Goal: Task Accomplishment & Management: Use online tool/utility

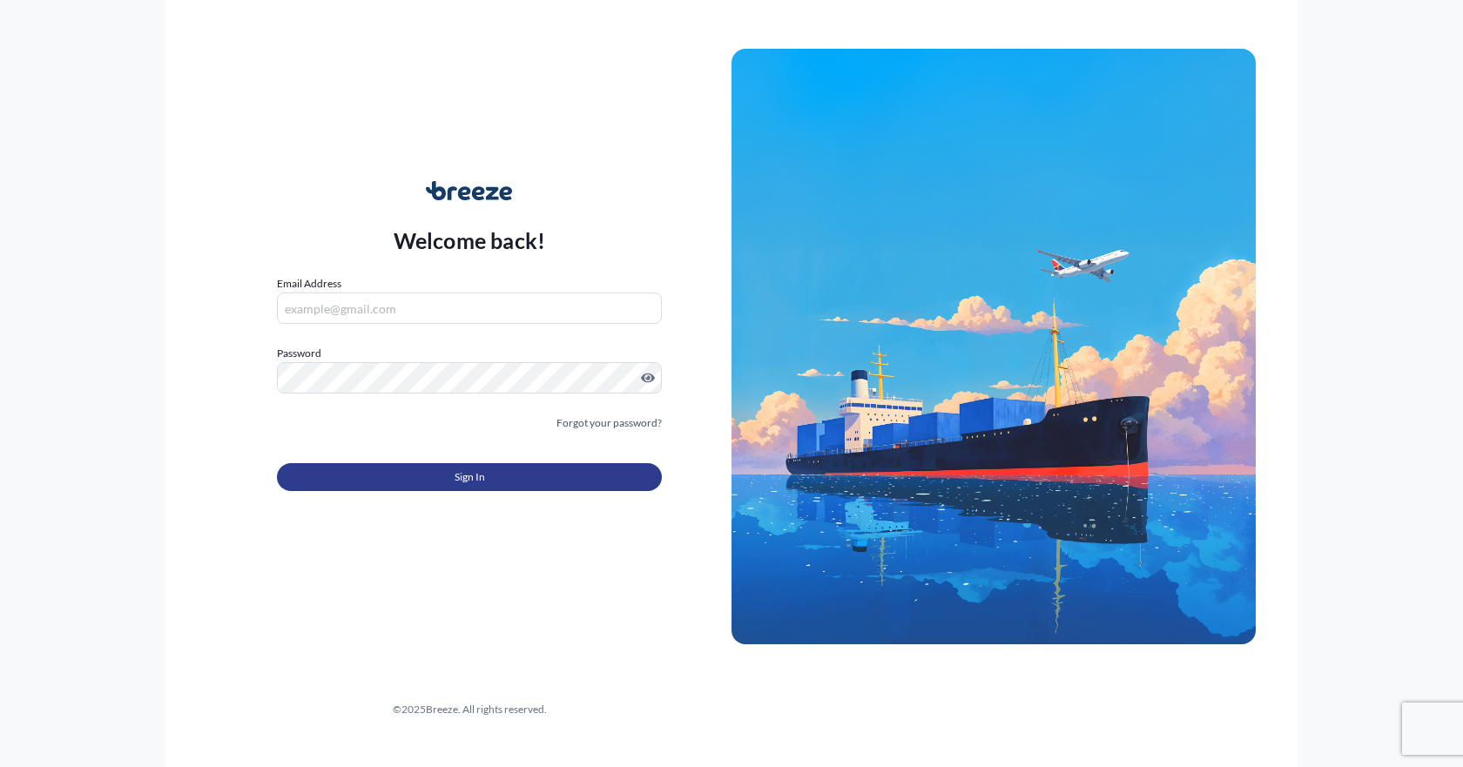
type input "[EMAIL_ADDRESS][DOMAIN_NAME]"
click at [444, 484] on button "Sign In" at bounding box center [469, 477] width 385 height 28
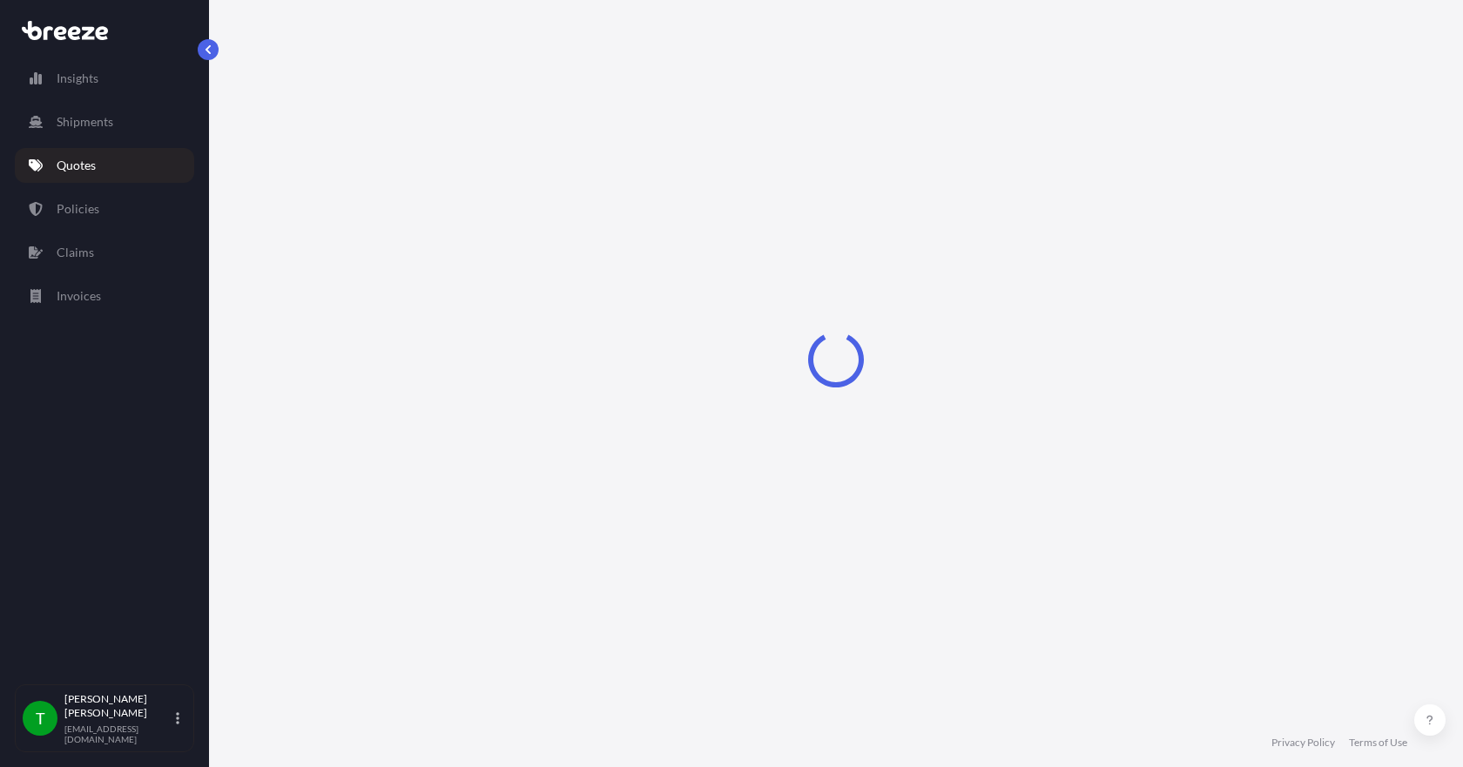
select select "Sea"
select select "1"
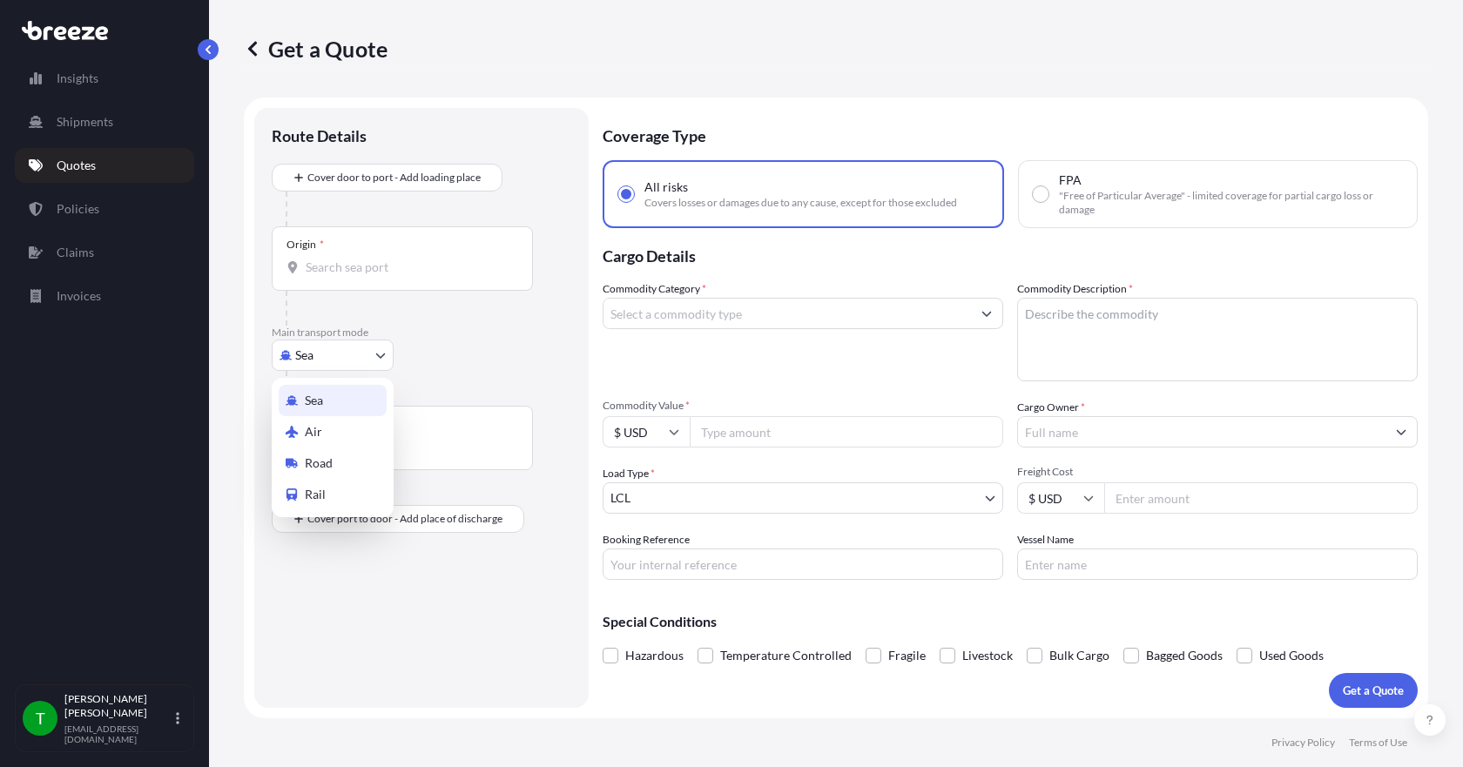
click at [377, 360] on body "Insights Shipments Quotes Policies Claims Invoices T [PERSON_NAME] [EMAIL_ADDRE…" at bounding box center [731, 383] width 1463 height 767
click at [335, 467] on div "Road" at bounding box center [333, 463] width 108 height 31
select select "Road"
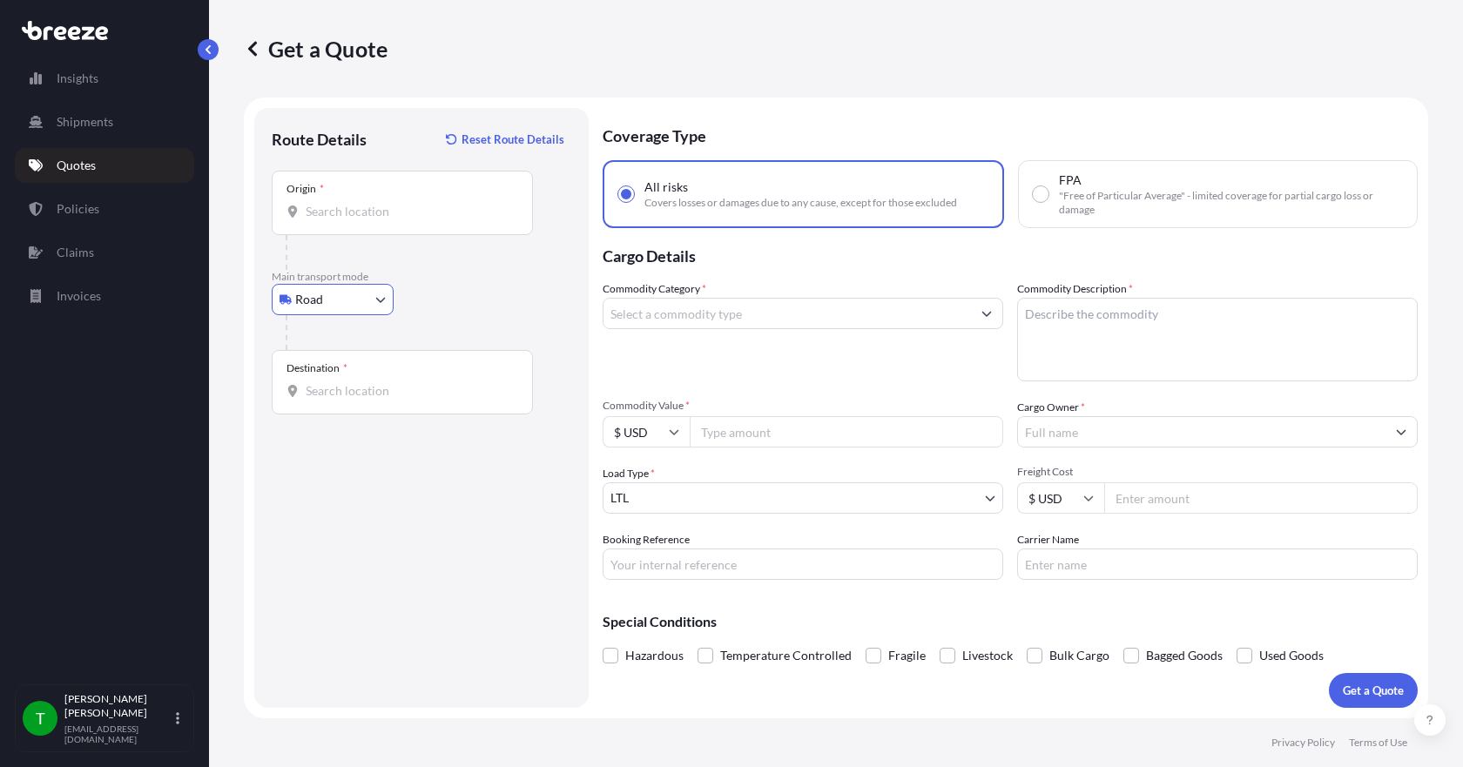
click at [333, 208] on input "Origin *" at bounding box center [409, 211] width 206 height 17
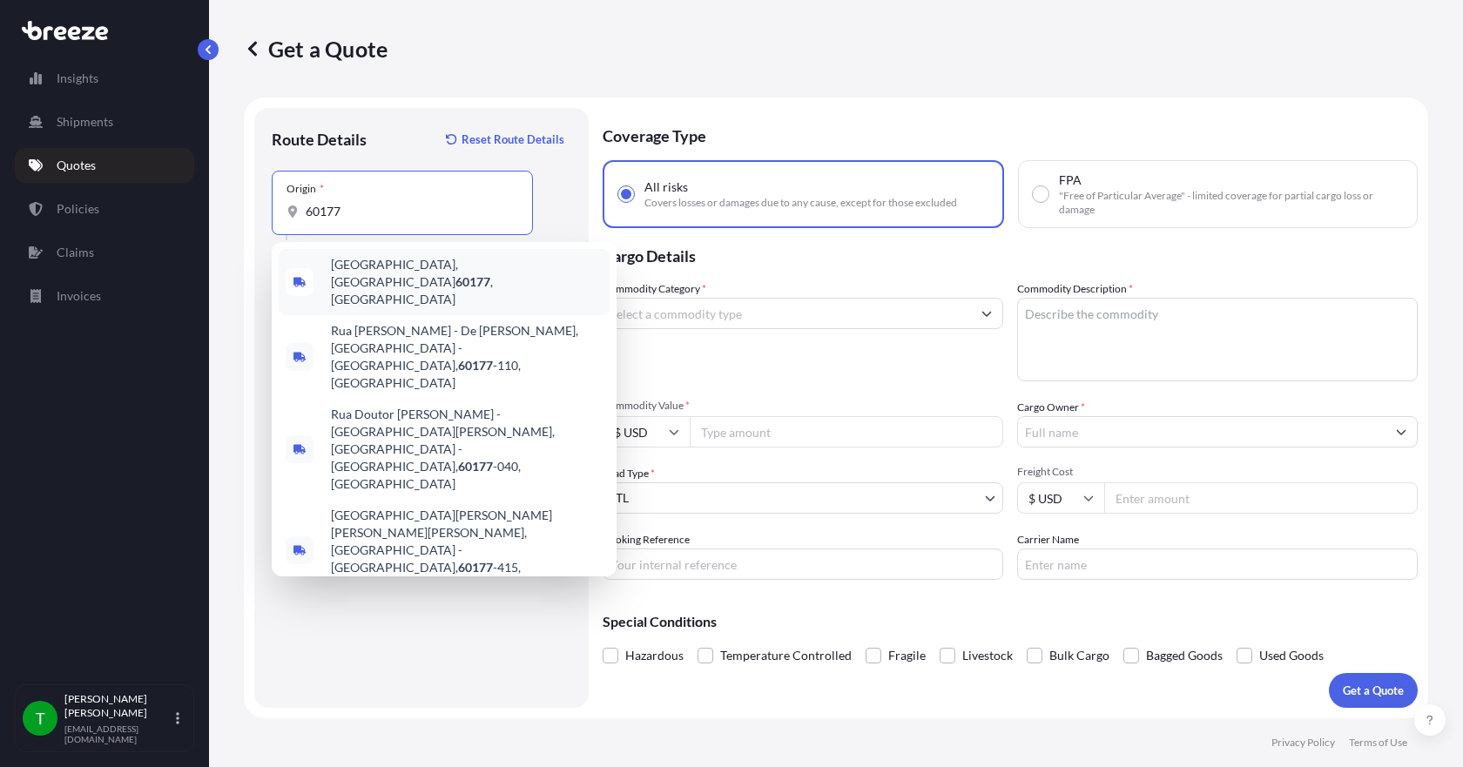
click at [382, 268] on span "[GEOGRAPHIC_DATA] , [GEOGRAPHIC_DATA]" at bounding box center [467, 282] width 272 height 52
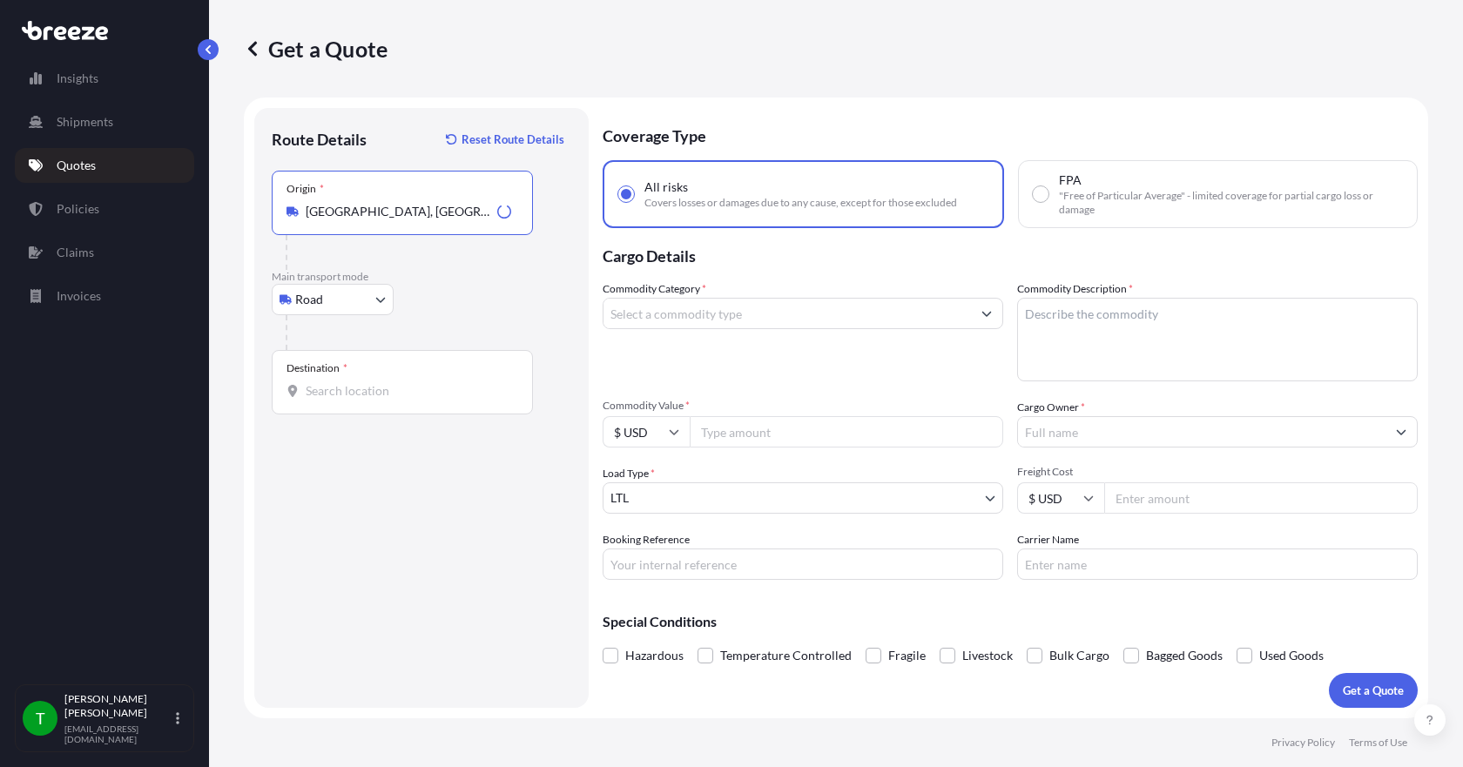
type input "[GEOGRAPHIC_DATA], [GEOGRAPHIC_DATA]"
click at [326, 395] on input "Destination *" at bounding box center [409, 390] width 206 height 17
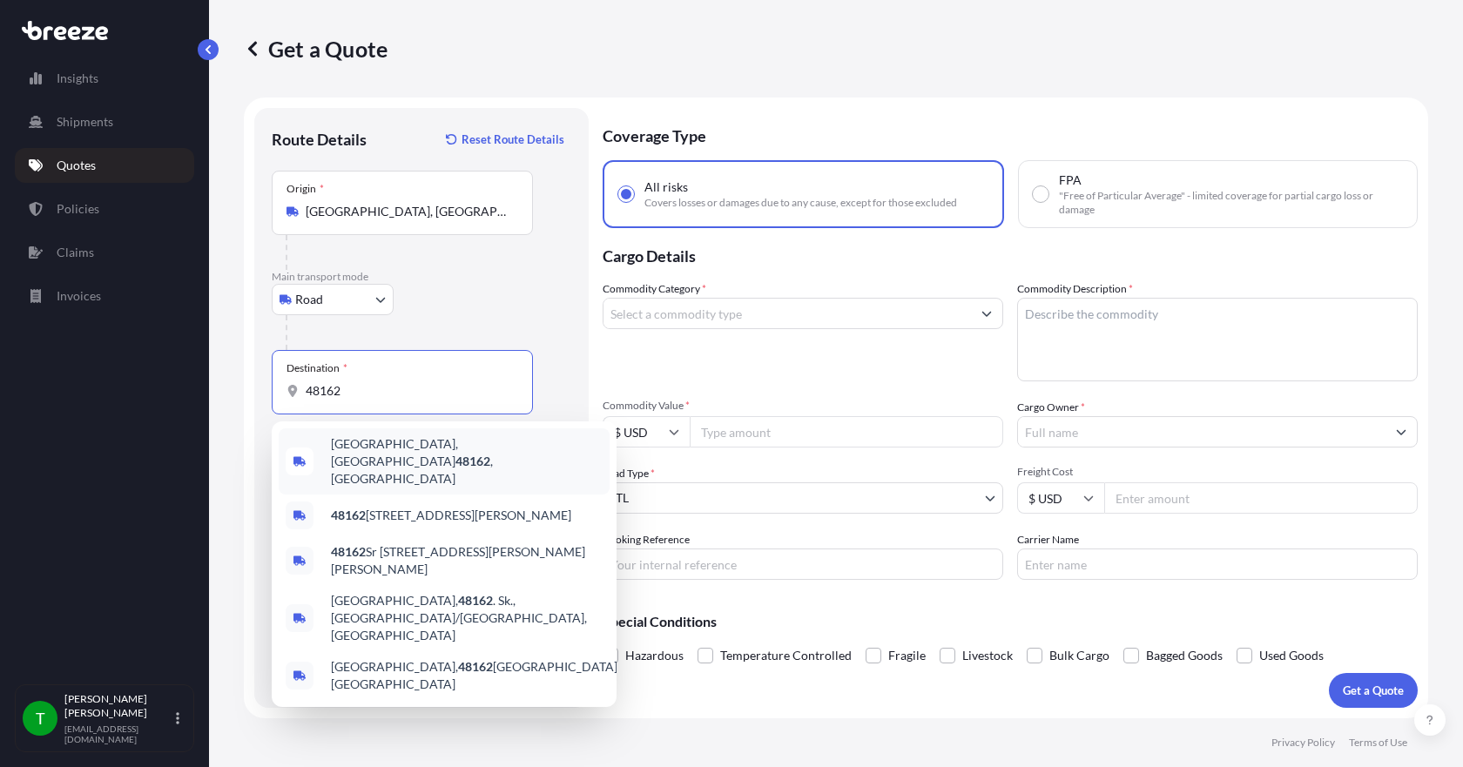
click at [370, 450] on span "[GEOGRAPHIC_DATA] , [GEOGRAPHIC_DATA]" at bounding box center [467, 461] width 272 height 52
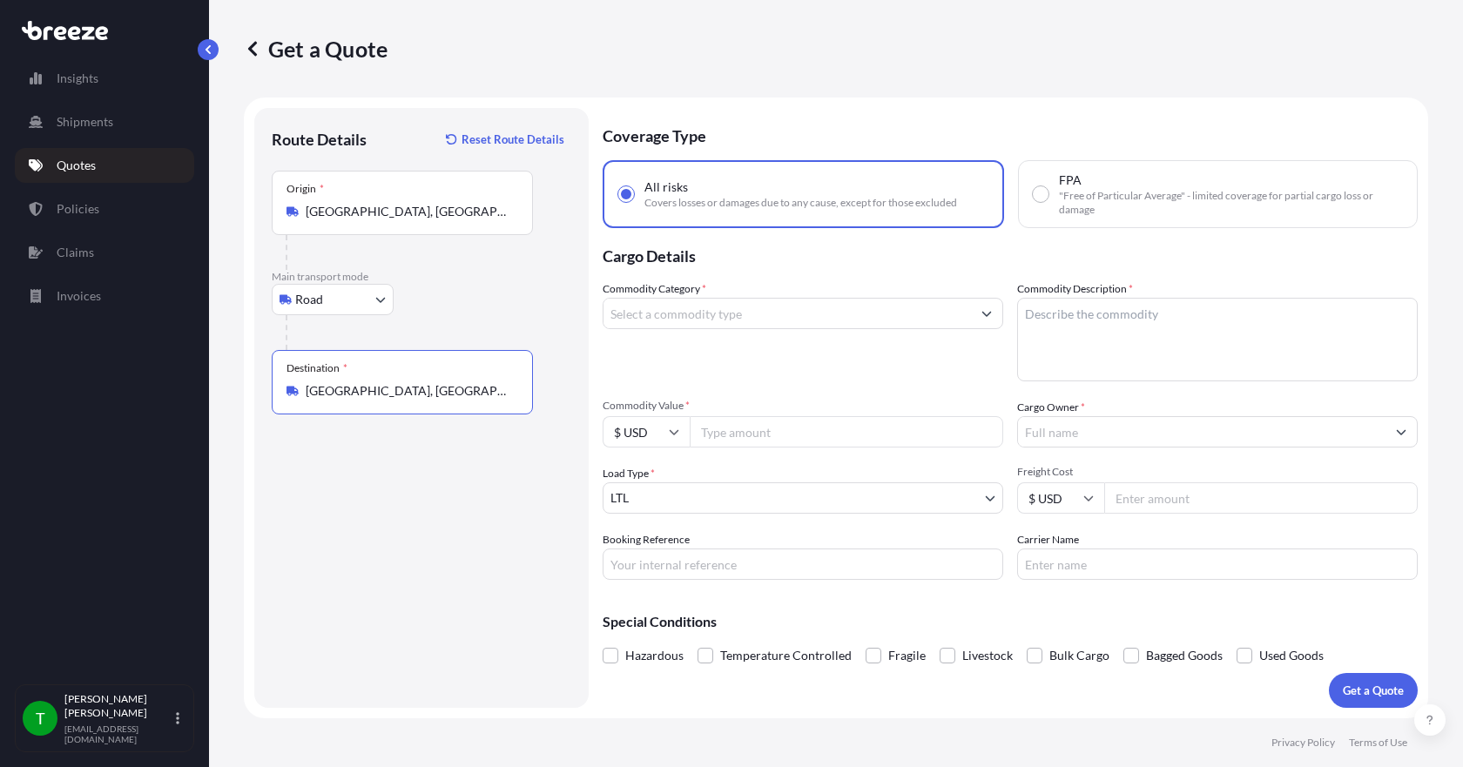
type input "[GEOGRAPHIC_DATA], [GEOGRAPHIC_DATA]"
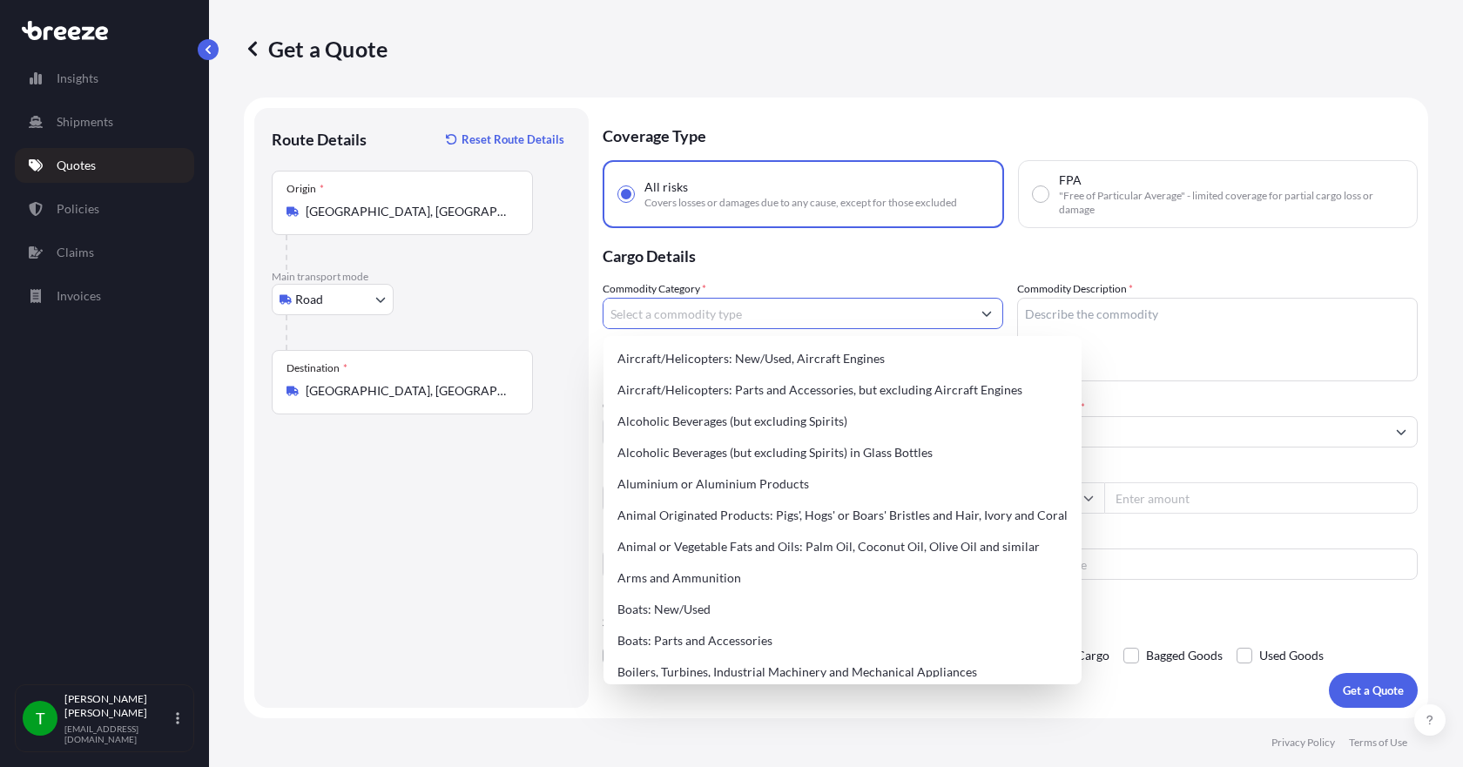
click at [748, 314] on input "Commodity Category *" at bounding box center [788, 313] width 368 height 31
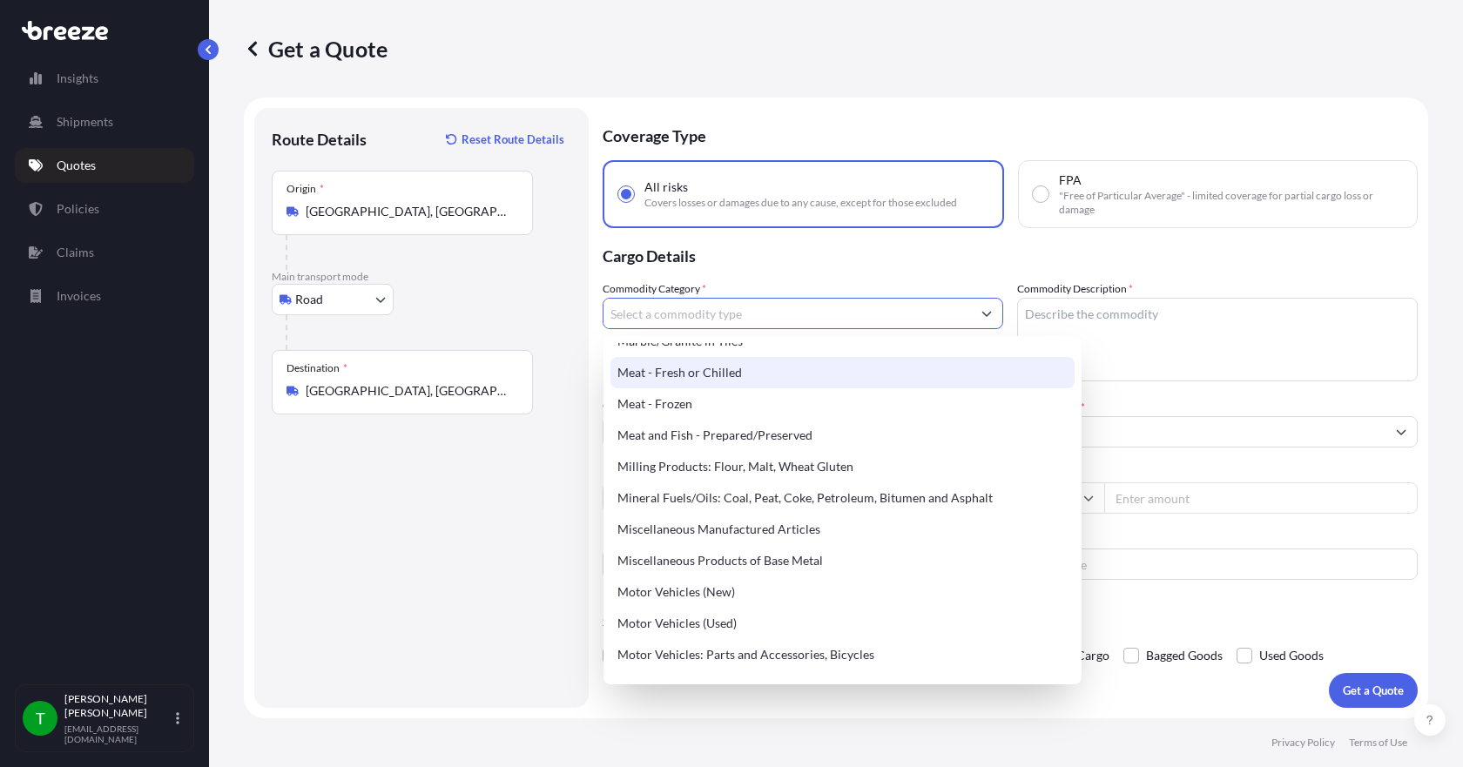
scroll to position [2352, 0]
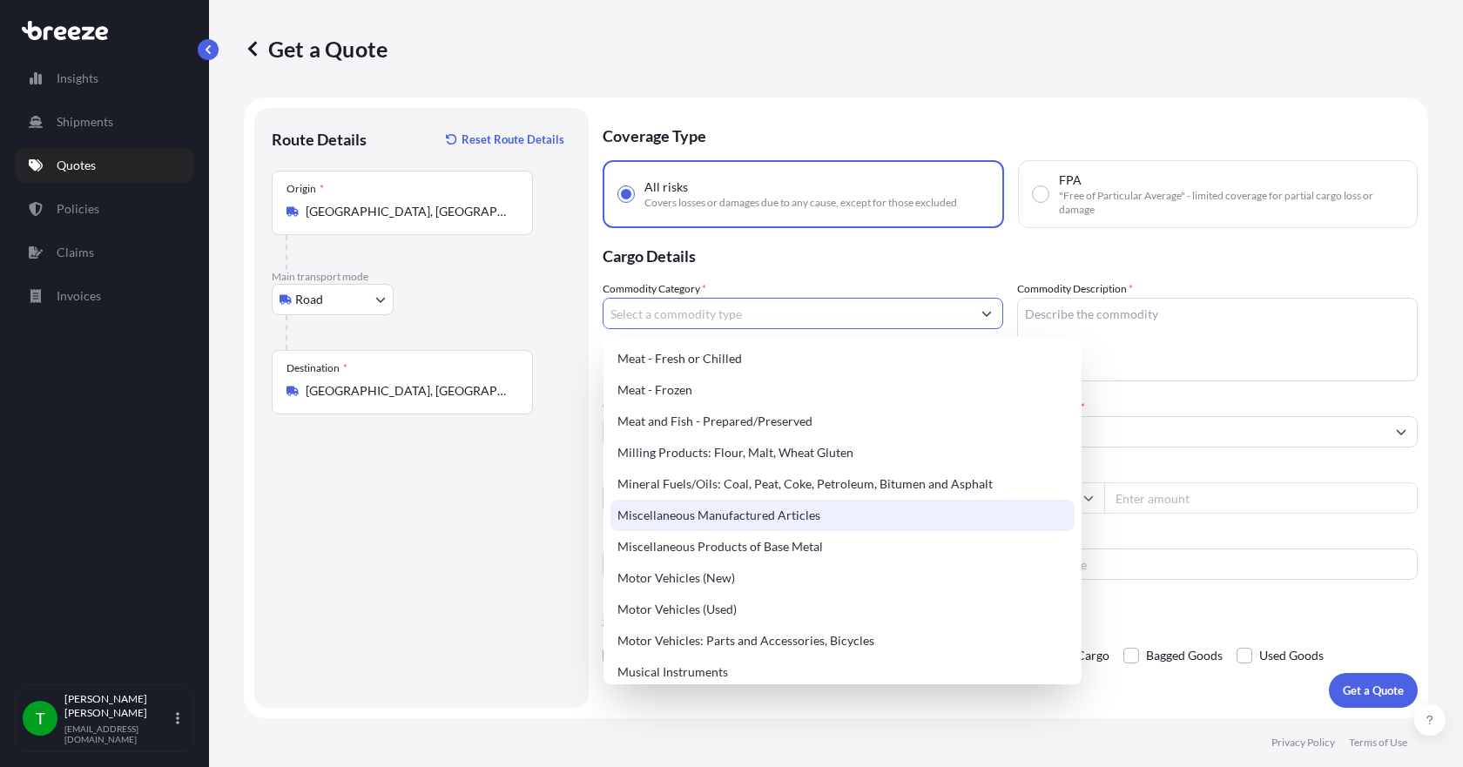
click at [796, 514] on div "Miscellaneous Manufactured Articles" at bounding box center [843, 515] width 464 height 31
type input "Miscellaneous Manufactured Articles"
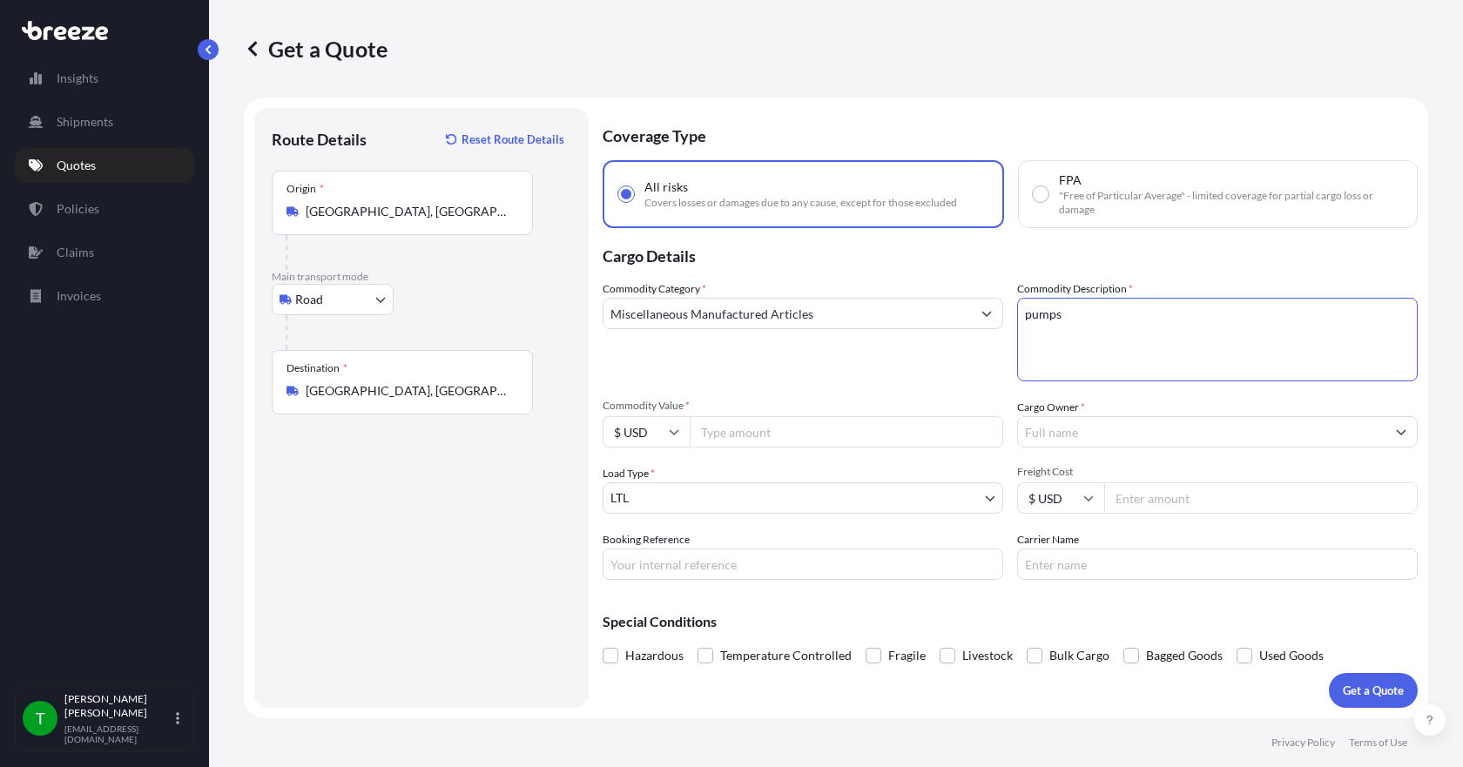
type textarea "pumps"
type input "11463.68"
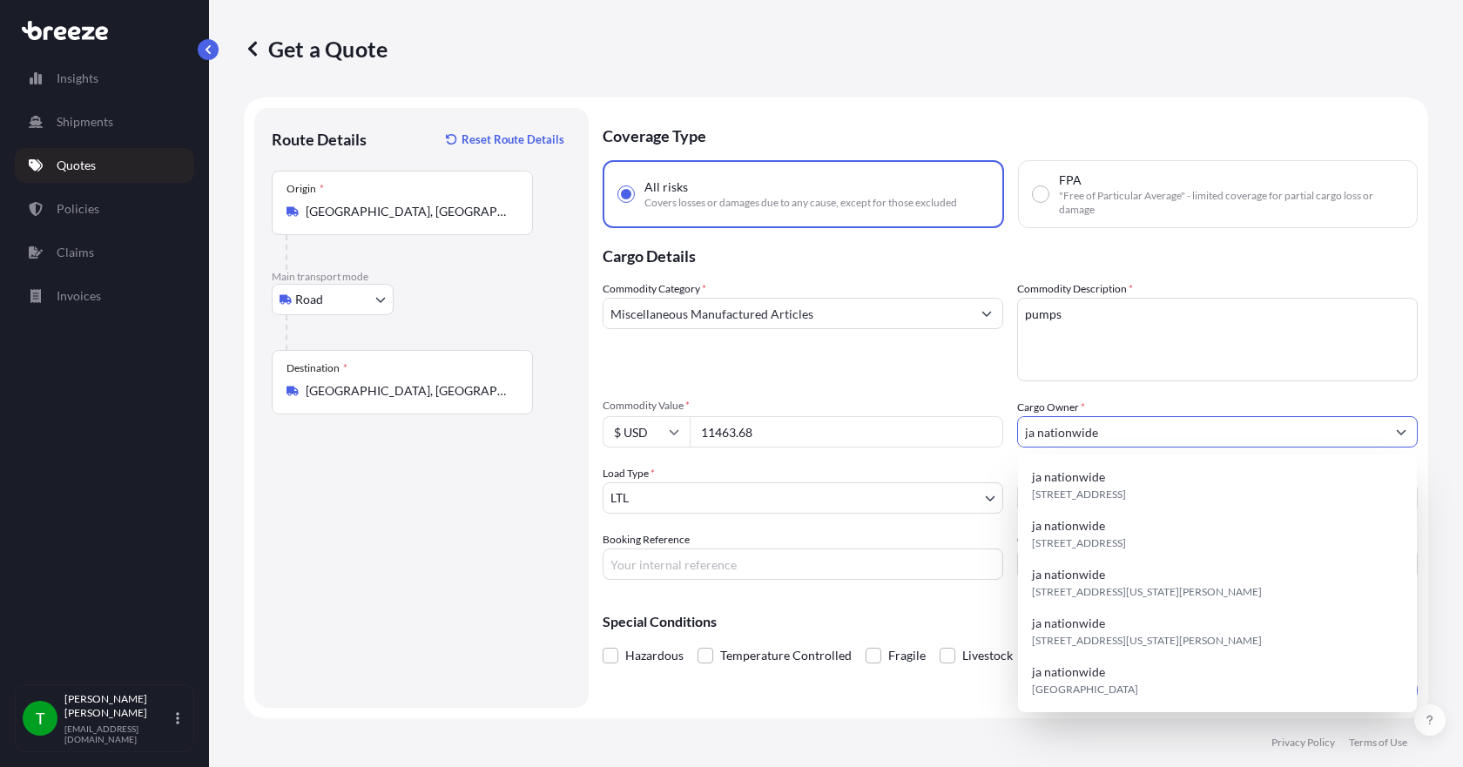
type input "ja nationwide"
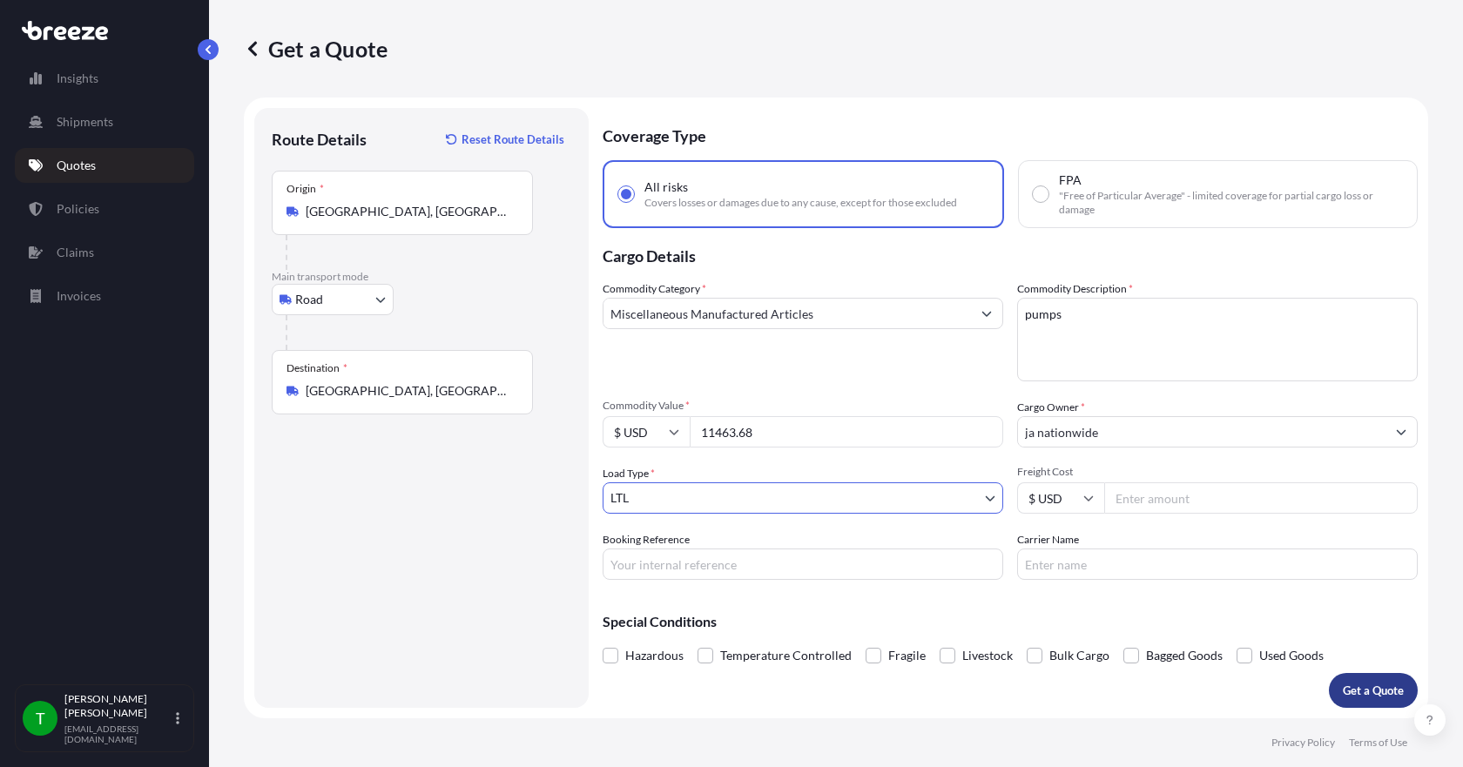
click at [1365, 694] on p "Get a Quote" at bounding box center [1373, 690] width 61 height 17
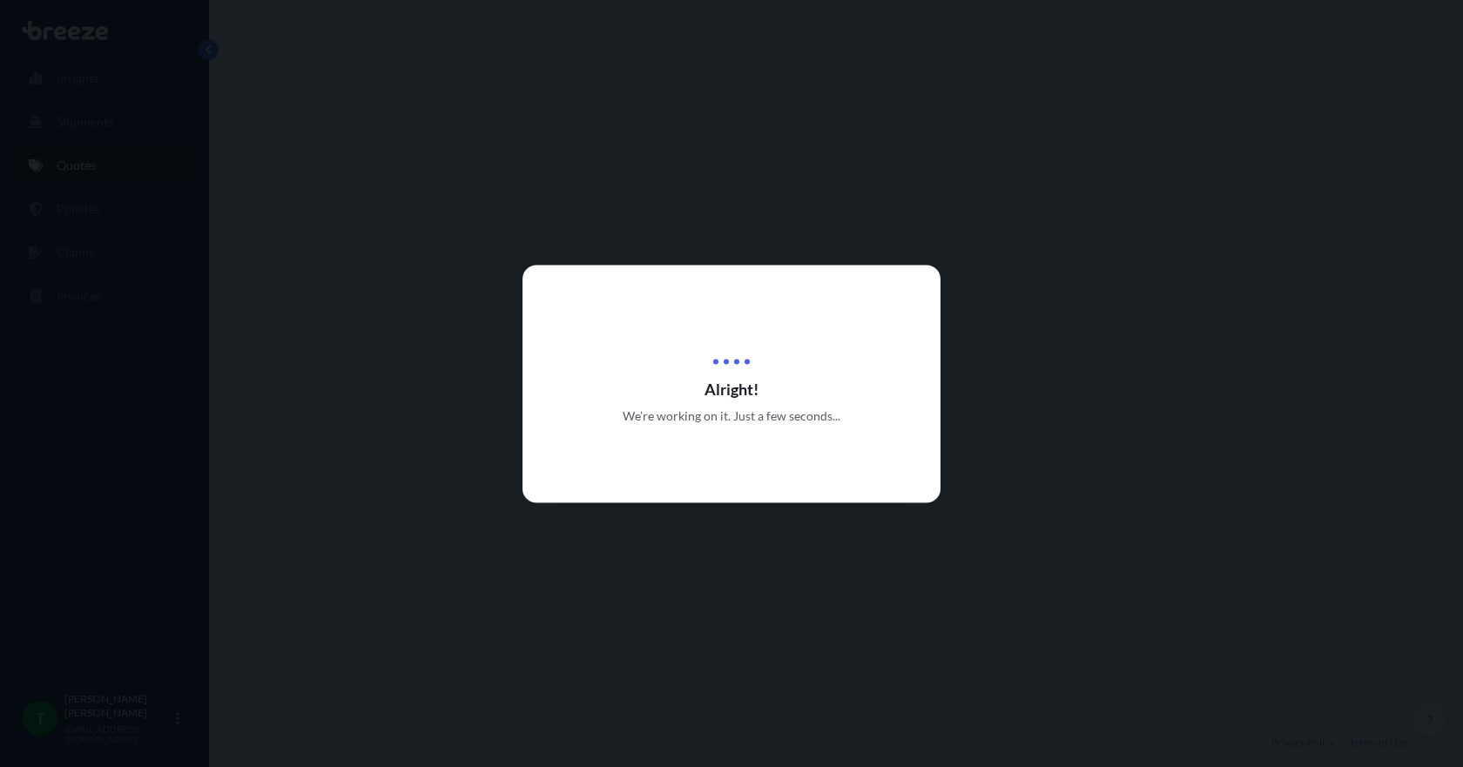
select select "Road"
select select "1"
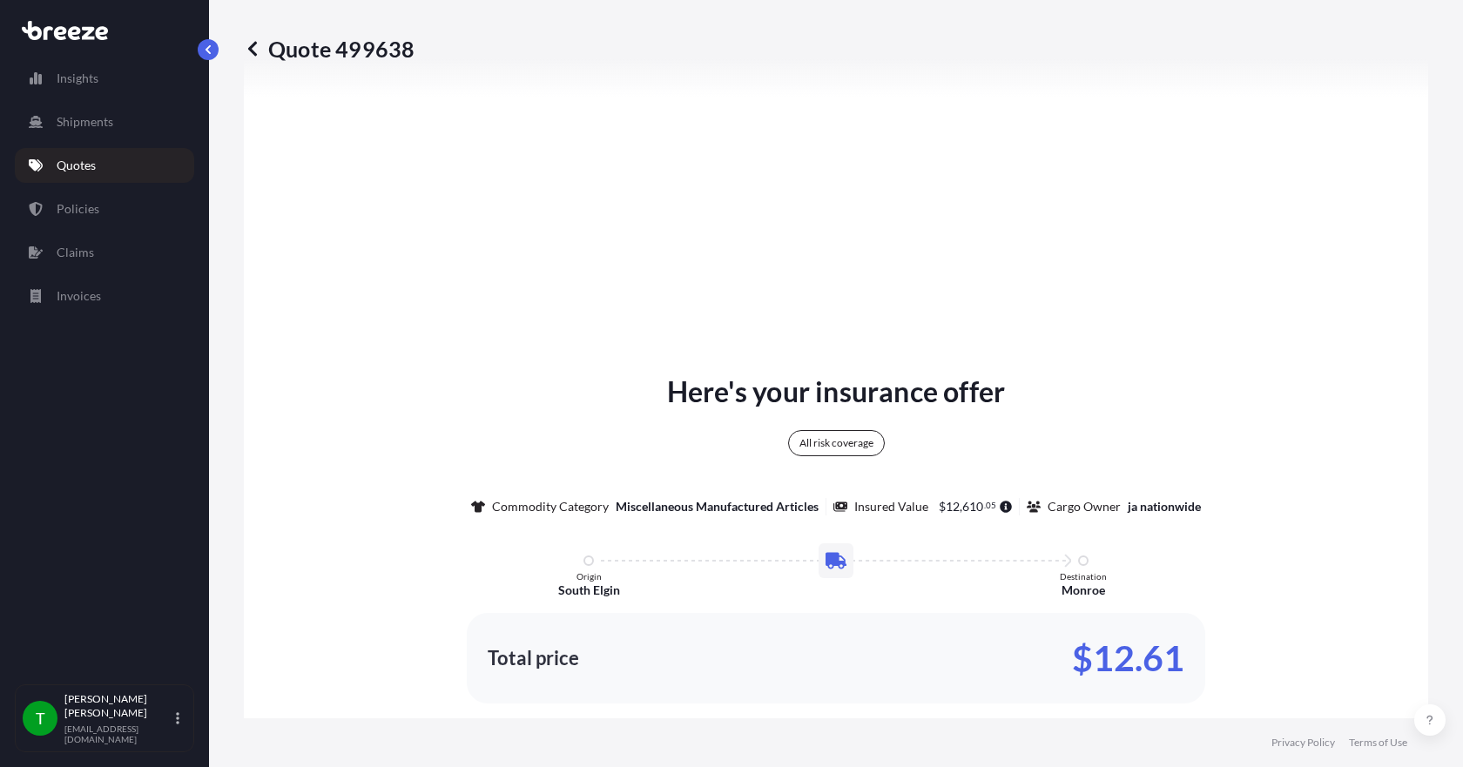
scroll to position [732, 0]
